Goal: Task Accomplishment & Management: Manage account settings

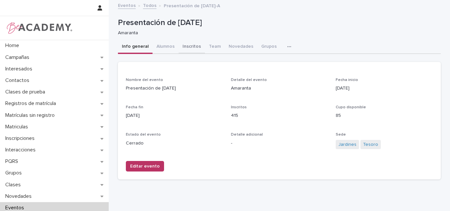
click at [184, 47] on button "Inscritos" at bounding box center [191, 47] width 26 height 14
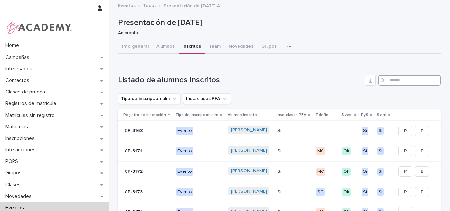
click at [404, 80] on input "Search" at bounding box center [409, 80] width 63 height 11
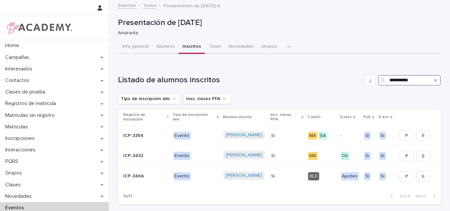
type input "**********"
click at [434, 79] on icon "Search" at bounding box center [435, 80] width 3 height 3
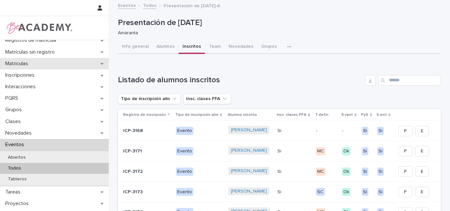
scroll to position [73, 0]
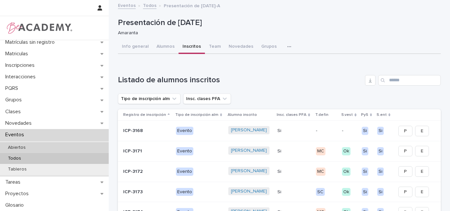
click at [23, 146] on p "Abiertos" at bounding box center [17, 148] width 28 height 6
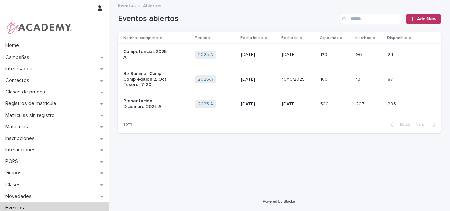
click at [135, 99] on p "Presentación Diciembre 2025-A" at bounding box center [146, 103] width 47 height 11
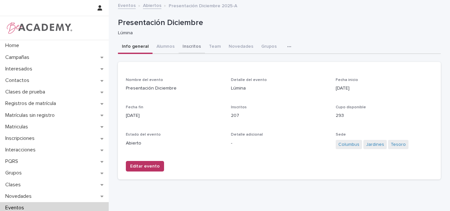
click at [185, 45] on button "Inscritos" at bounding box center [191, 47] width 26 height 14
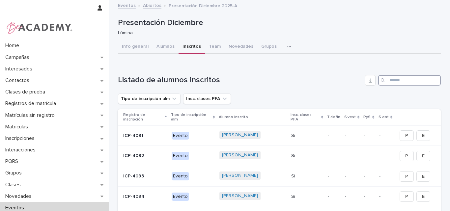
click at [403, 80] on input "Search" at bounding box center [409, 80] width 63 height 11
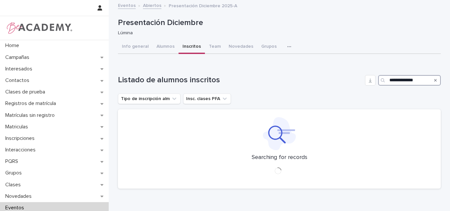
click at [412, 80] on input "**********" at bounding box center [409, 80] width 63 height 11
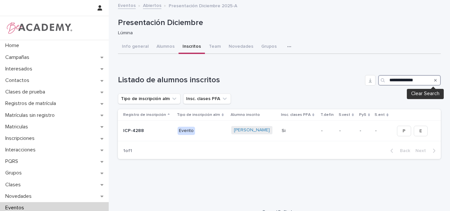
type input "**********"
click at [434, 80] on icon "Search" at bounding box center [435, 80] width 3 height 4
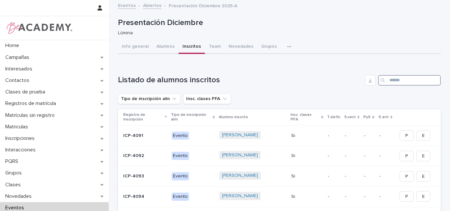
click at [399, 81] on input "Search" at bounding box center [409, 80] width 63 height 11
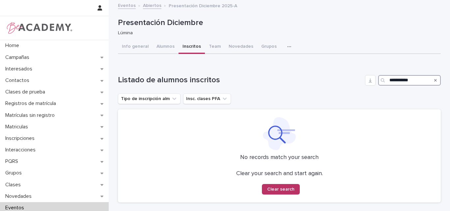
click at [404, 80] on input "**********" at bounding box center [409, 80] width 63 height 11
type input "**********"
click at [414, 82] on input "**********" at bounding box center [409, 80] width 63 height 11
drag, startPoint x: 415, startPoint y: 81, endPoint x: 362, endPoint y: 87, distance: 53.0
click at [362, 87] on div "**********" at bounding box center [279, 138] width 323 height 127
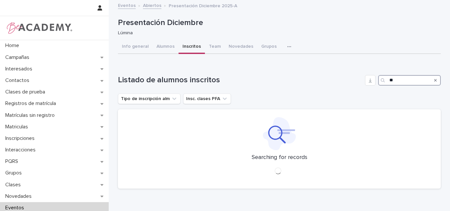
type input "*"
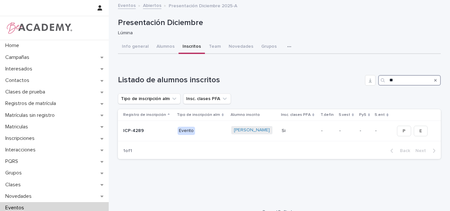
type input "*"
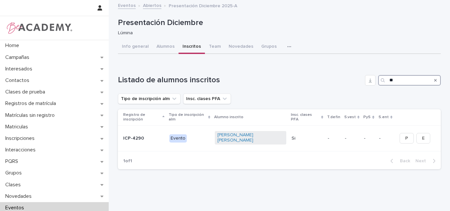
type input "*"
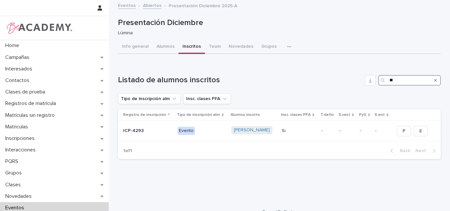
type input "*"
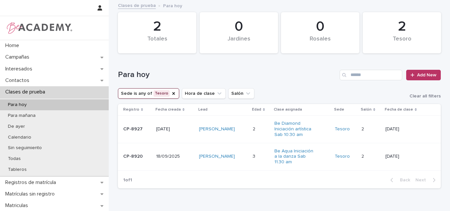
scroll to position [33, 0]
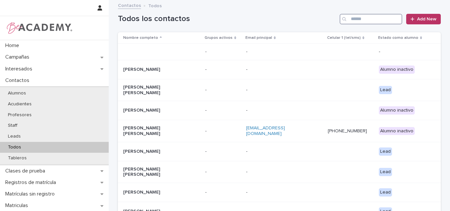
click at [361, 19] on input "Search" at bounding box center [370, 19] width 63 height 11
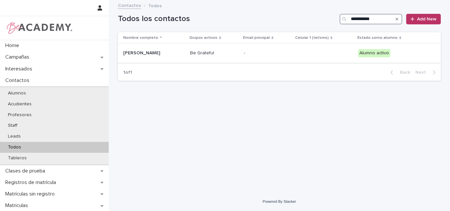
type input "**********"
click at [168, 54] on p "Imhara Ibarguen Perez" at bounding box center [154, 53] width 62 height 6
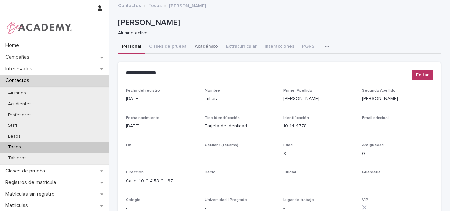
click at [199, 44] on button "Académico" at bounding box center [206, 47] width 31 height 14
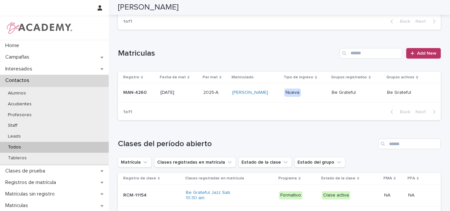
scroll to position [99, 0]
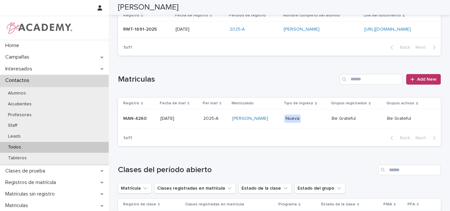
click at [129, 119] on p "MAN-4260" at bounding box center [139, 119] width 32 height 6
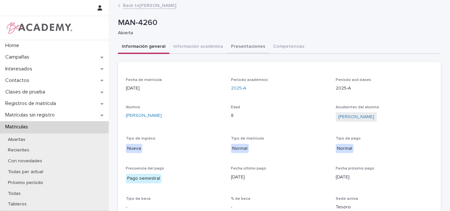
click at [231, 45] on button "Presentaciones" at bounding box center [248, 47] width 42 height 14
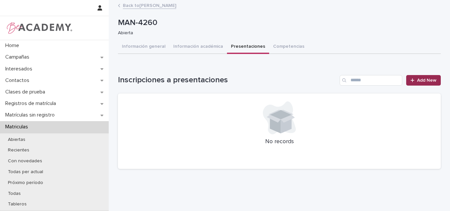
click at [422, 76] on link "Add New" at bounding box center [423, 80] width 35 height 11
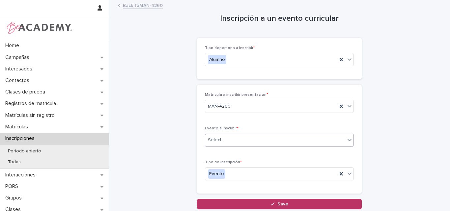
click at [240, 136] on div "Select..." at bounding box center [275, 140] width 140 height 11
type input "*"
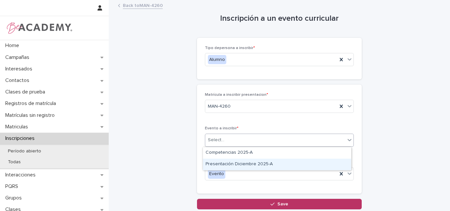
click at [247, 164] on div "Presentación Diciembre 2025-A" at bounding box center [277, 165] width 148 height 12
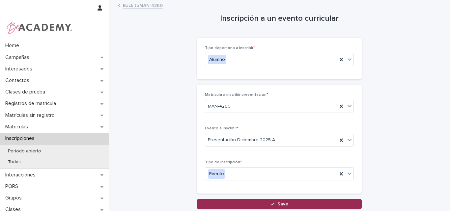
click at [270, 202] on icon "button" at bounding box center [272, 204] width 4 height 5
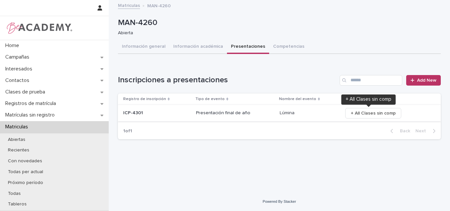
click at [365, 113] on span "+ All Clases sin comp" at bounding box center [373, 113] width 45 height 7
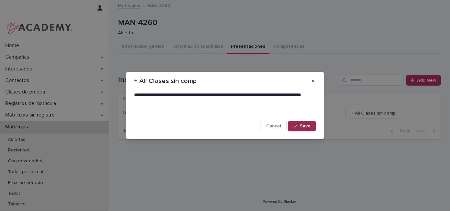
click at [301, 124] on span "Save" at bounding box center [305, 126] width 11 height 5
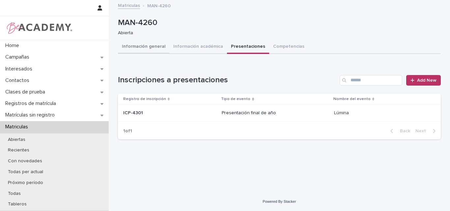
click at [156, 46] on button "Información general" at bounding box center [143, 47] width 51 height 14
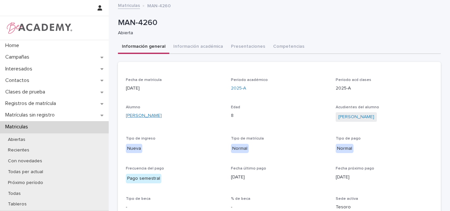
click at [141, 115] on link "Imhara Ibarguen Perez" at bounding box center [144, 115] width 36 height 7
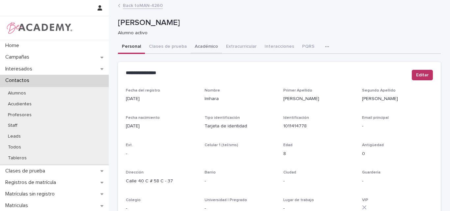
click at [198, 45] on button "Académico" at bounding box center [206, 47] width 31 height 14
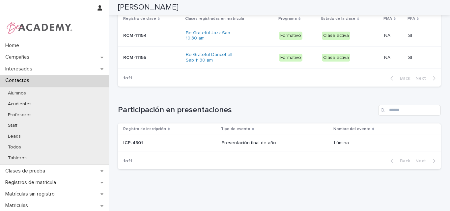
scroll to position [296, 0]
